Goal: Task Accomplishment & Management: Use online tool/utility

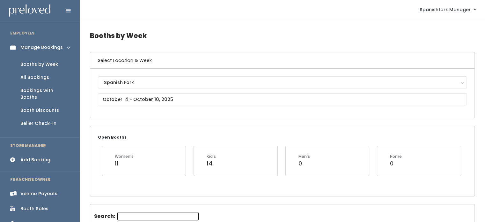
click at [44, 190] on div "Venmo Payouts" at bounding box center [38, 193] width 37 height 7
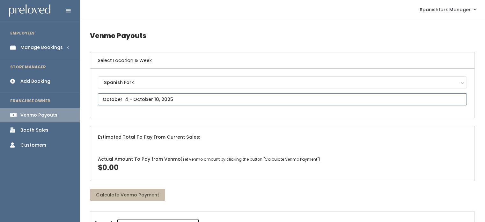
click at [205, 99] on input "text" at bounding box center [282, 99] width 369 height 12
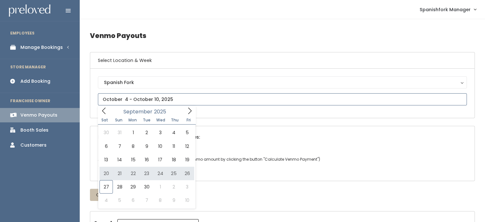
type input "September 20 to September 26"
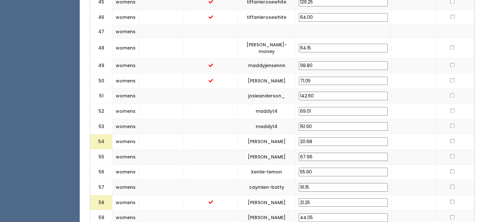
scroll to position [937, 0]
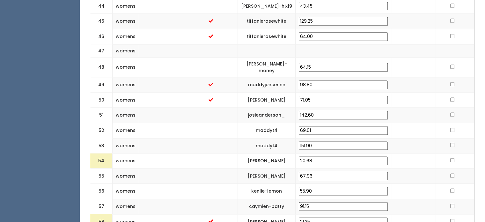
click at [335, 156] on input "20.68" at bounding box center [343, 160] width 89 height 9
drag, startPoint x: 335, startPoint y: 112, endPoint x: 308, endPoint y: 111, distance: 27.5
drag, startPoint x: 308, startPoint y: 111, endPoint x: 353, endPoint y: 116, distance: 45.3
click at [353, 156] on input "20.68" at bounding box center [343, 160] width 89 height 9
drag, startPoint x: 346, startPoint y: 114, endPoint x: 318, endPoint y: 118, distance: 28.1
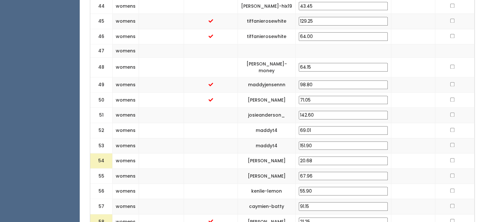
click at [318, 153] on td "20.68" at bounding box center [344, 160] width 96 height 15
click at [419, 183] on td at bounding box center [413, 190] width 44 height 15
click at [334, 156] on input "25" at bounding box center [343, 160] width 89 height 9
type input "25.00"
click at [398, 168] on td at bounding box center [413, 175] width 44 height 15
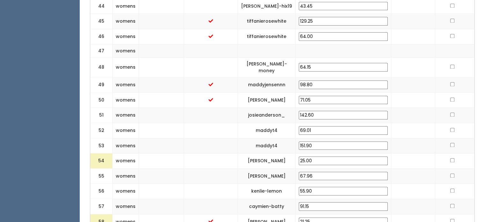
click at [270, 214] on td "kade-boulter" at bounding box center [267, 221] width 58 height 15
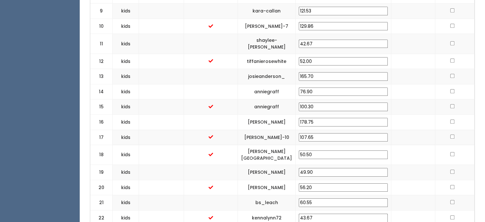
scroll to position [0, 0]
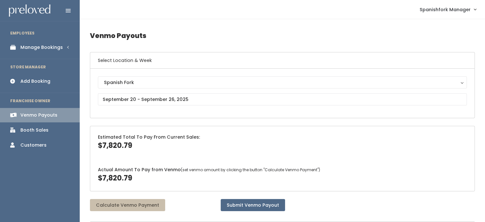
click at [38, 54] on link "Manage Bookings" at bounding box center [40, 47] width 80 height 14
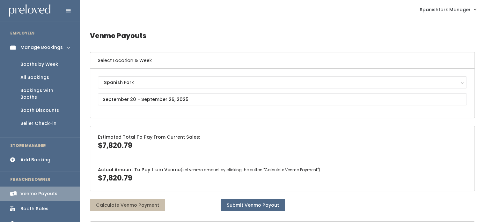
click at [38, 64] on div "Booths by Week" at bounding box center [39, 64] width 38 height 7
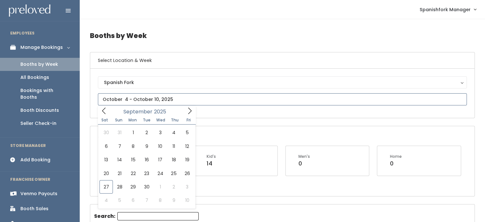
click at [206, 99] on input "text" at bounding box center [282, 99] width 369 height 12
type input "September 20 to September 26"
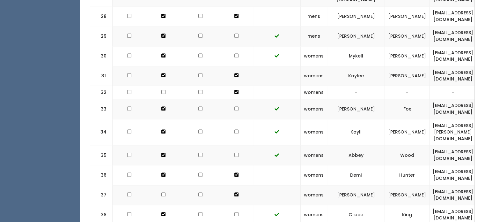
scroll to position [861, 0]
checkbox input "true"
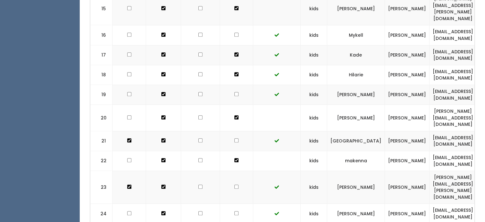
scroll to position [483, 0]
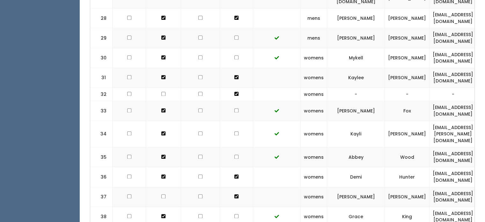
scroll to position [870, 0]
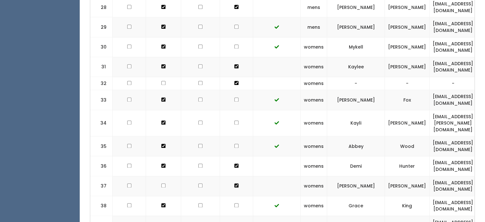
checkbox input "true"
click at [151, 195] on td at bounding box center [163, 205] width 35 height 20
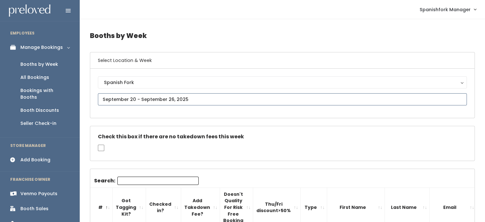
click at [163, 98] on input "text" at bounding box center [282, 99] width 369 height 12
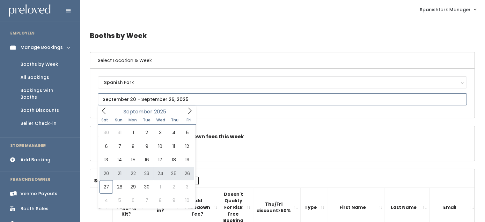
type input "[DATE] to [DATE]"
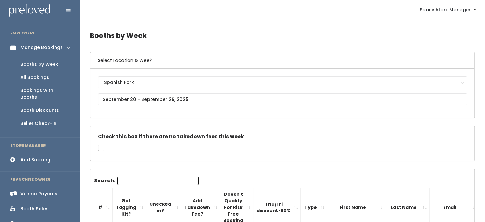
click at [43, 190] on div "Venmo Payouts" at bounding box center [38, 193] width 37 height 7
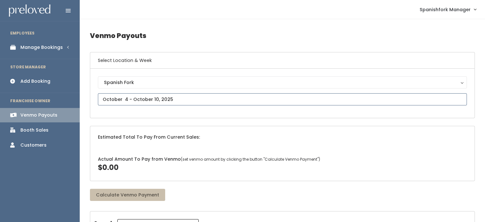
click at [203, 101] on input "text" at bounding box center [282, 99] width 369 height 12
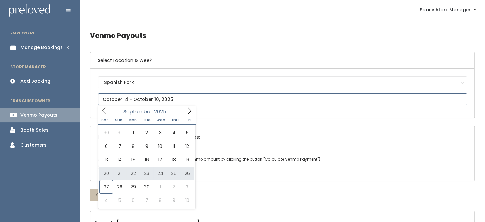
type input "September 20 to September 26"
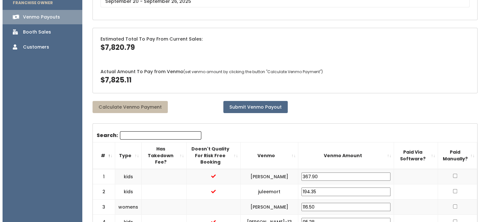
scroll to position [98, 0]
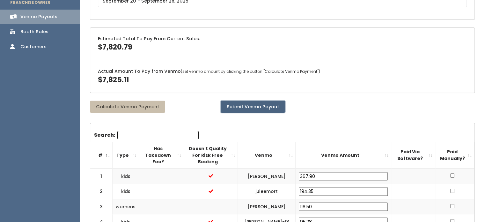
click at [254, 106] on button "Submit Venmo Payout" at bounding box center [253, 106] width 64 height 12
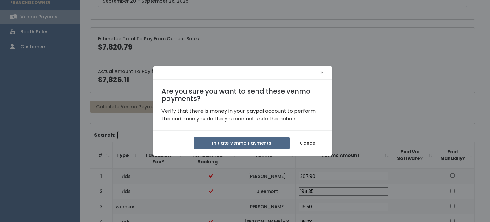
click at [321, 70] on span "×" at bounding box center [322, 73] width 4 height 10
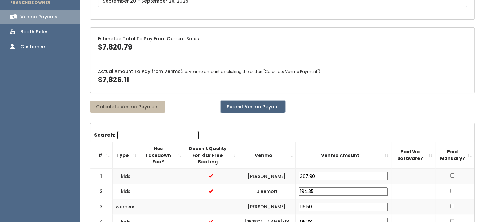
click at [241, 108] on button "Submit Venmo Payout" at bounding box center [253, 106] width 64 height 12
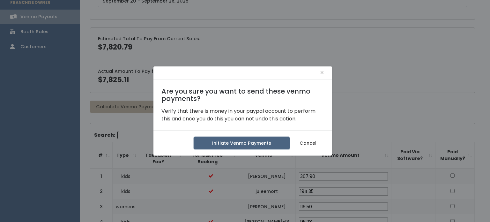
click at [236, 143] on button "Initiate Venmo Payments" at bounding box center [242, 143] width 96 height 12
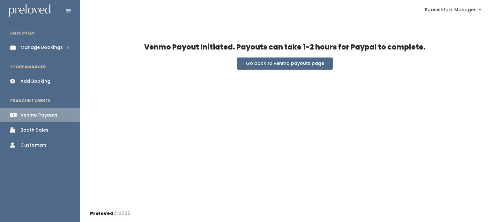
click at [55, 48] on div "Manage Bookings" at bounding box center [41, 47] width 42 height 7
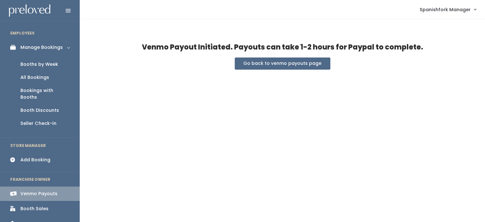
click at [46, 65] on div "Booths by Week" at bounding box center [39, 64] width 38 height 7
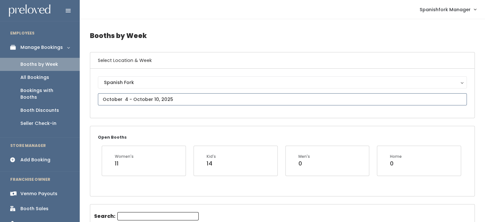
click at [217, 98] on input "text" at bounding box center [282, 99] width 369 height 12
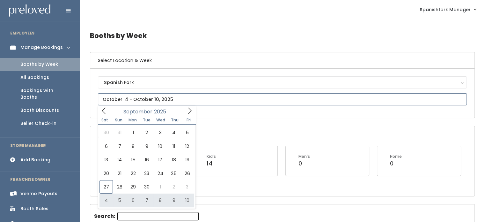
type input "October 4 to October 10"
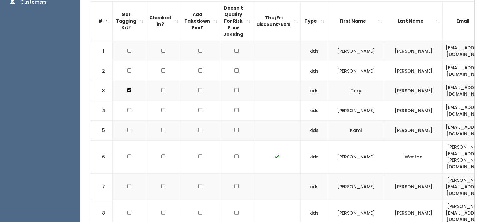
scroll to position [222, 0]
click at [305, 26] on th "Type" at bounding box center [314, 21] width 26 height 40
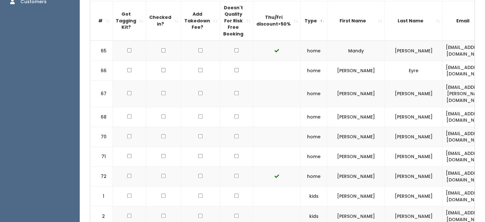
click at [305, 26] on th "Type" at bounding box center [314, 21] width 26 height 40
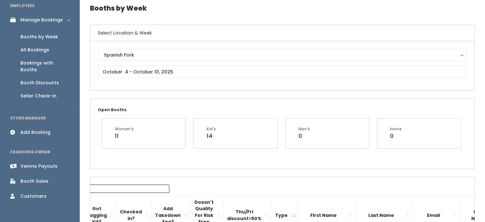
scroll to position [0, 0]
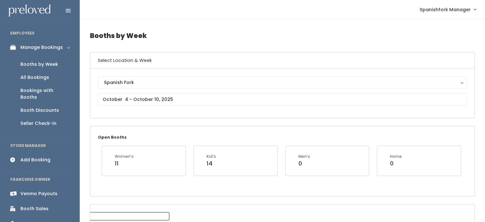
click at [56, 63] on div "Booths by Week" at bounding box center [39, 64] width 38 height 7
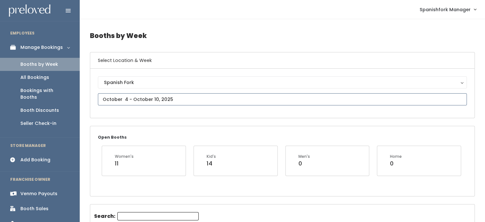
click at [133, 94] on input "text" at bounding box center [282, 99] width 369 height 12
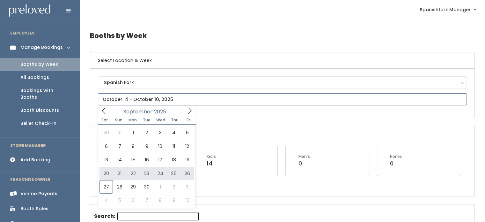
type input "September 20 to September 26"
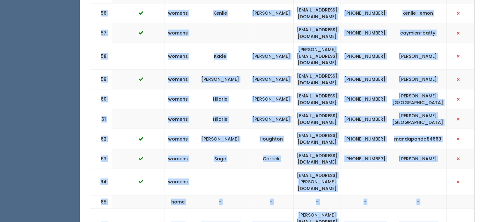
scroll to position [1508, 0]
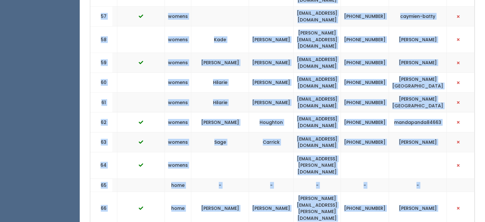
drag, startPoint x: 94, startPoint y: 9, endPoint x: 477, endPoint y: 237, distance: 445.4
copy div "# Got Tagging Kit? Checked in? Add Takedown Fee? Doesn't Quality For Risk Free …"
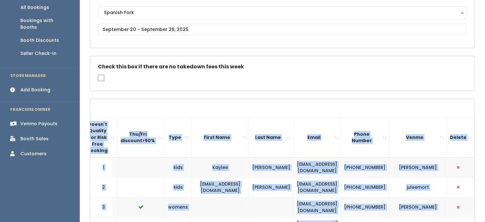
scroll to position [70, 0]
click at [294, 132] on th "Email" at bounding box center [317, 137] width 47 height 40
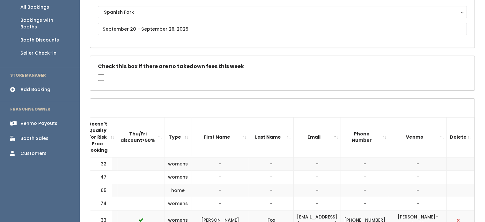
click at [38, 120] on div "Venmo Payouts" at bounding box center [38, 123] width 37 height 7
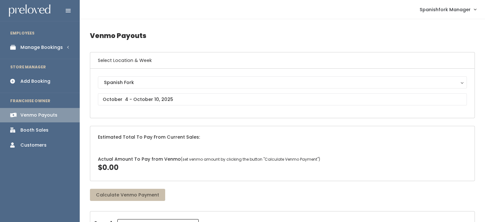
scroll to position [33, 0]
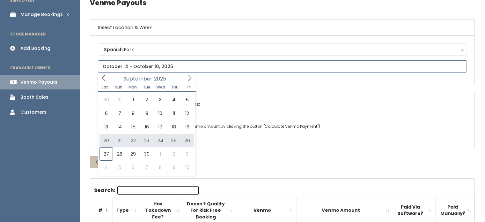
type input "[DATE] to [DATE]"
